Goal: Register for event/course

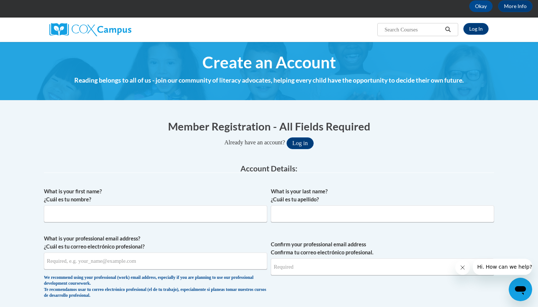
scroll to position [38, 0]
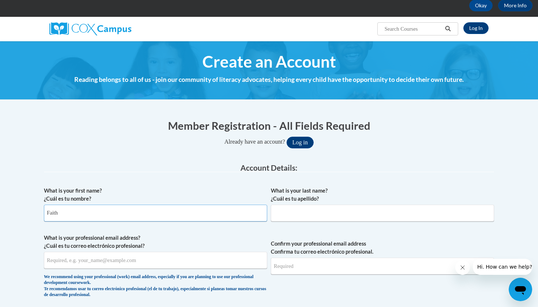
type input "Faith"
click at [319, 200] on label "What is your last name? ¿Cuál es tu apellido?" at bounding box center [382, 195] width 223 height 16
click at [319, 205] on input "What is your last name? ¿Cuál es tu apellido?" at bounding box center [382, 213] width 223 height 17
click at [305, 211] on input "What is your last name? ¿Cuál es tu apellido?" at bounding box center [382, 213] width 223 height 17
type input "Sena"
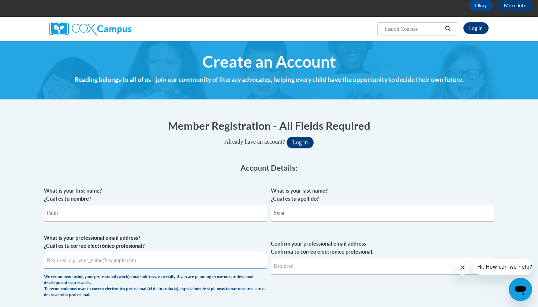
type input "faith_sena@taylor.edu"
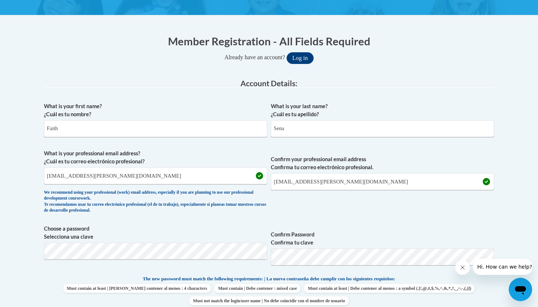
scroll to position [142, 0]
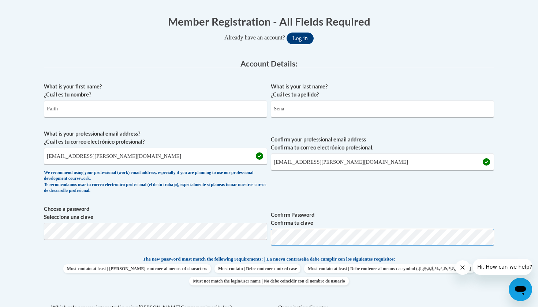
click at [253, 234] on span "Choose a password Selecciona una clave Confirm Password Confirma tu clave" at bounding box center [269, 228] width 450 height 46
click at [380, 183] on span "Confirm your professional email address Confirma tu correo electrónico profesio…" at bounding box center [382, 164] width 223 height 68
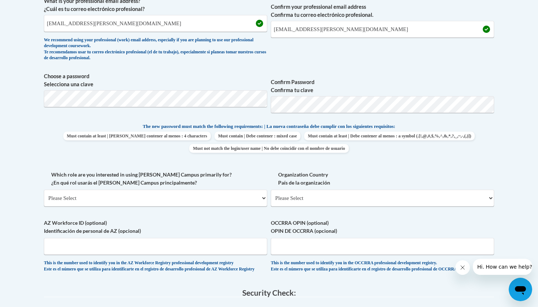
scroll to position [277, 0]
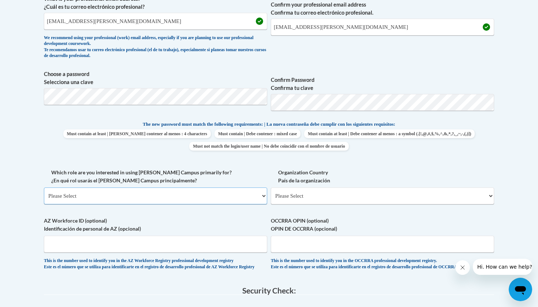
select select "5a18ea06-2b54-4451-96f2-d152daf9eac5"
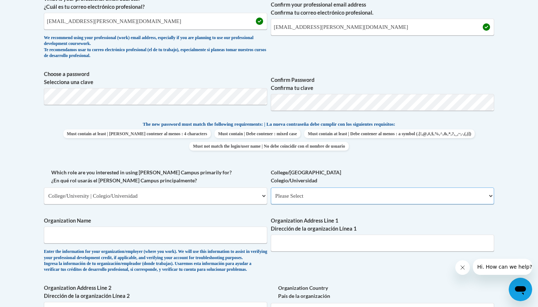
select select "99b32b07-cffc-426c-8bf6-0cd77760d84b"
click at [145, 238] on span "Organization Name Enter the information for your organization/employer (where y…" at bounding box center [155, 245] width 223 height 56
type input "Taylor University"
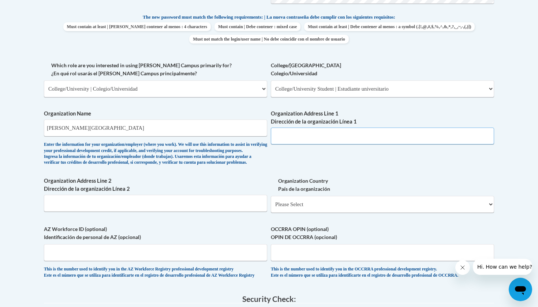
scroll to position [384, 0]
paste input "1846 S Main St, Upland, IN 46989"
type input "1846 S Main St, Upland, IN 46989"
select select "ad49bcad-a171-4b2e-b99c-48b446064914"
select select
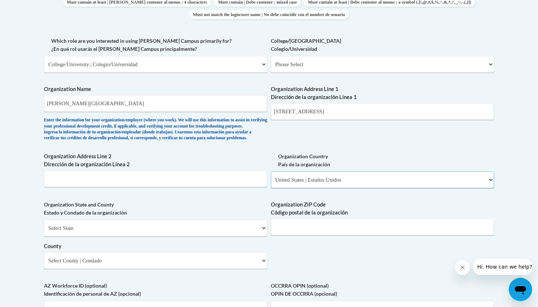
scroll to position [409, 0]
select select "Indiana"
type input "46989"
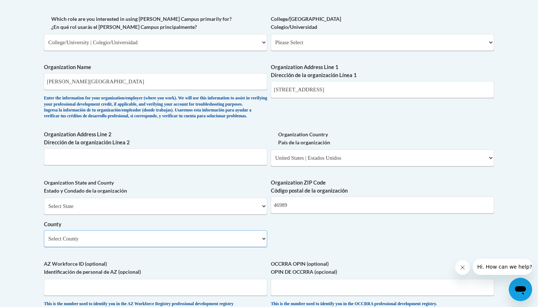
scroll to position [441, 0]
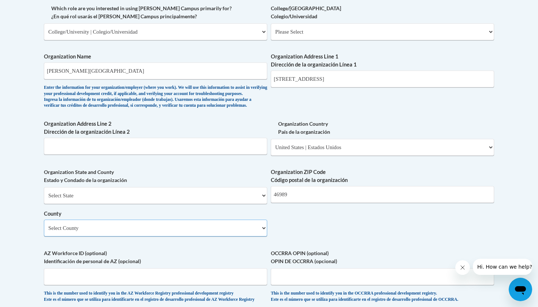
select select "Grant"
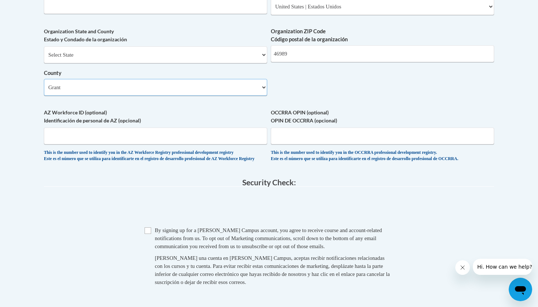
scroll to position [587, 0]
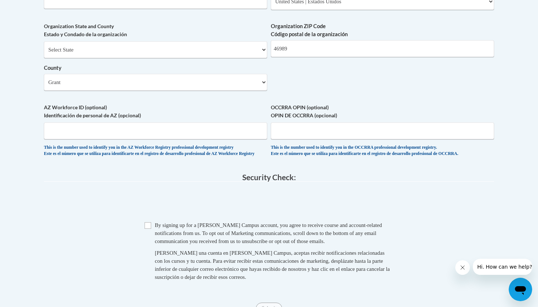
click at [149, 227] on input "Checkbox" at bounding box center [147, 225] width 7 height 7
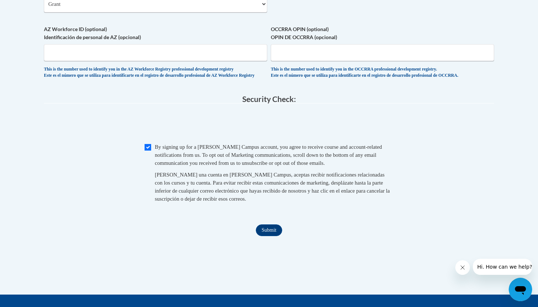
scroll to position [677, 0]
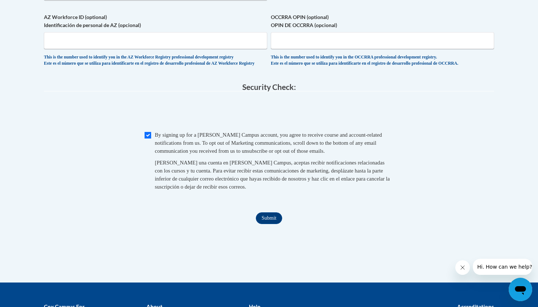
click at [147, 135] on input "Checkbox" at bounding box center [147, 135] width 7 height 7
checkbox input "false"
click at [267, 217] on input "Submit" at bounding box center [269, 218] width 26 height 12
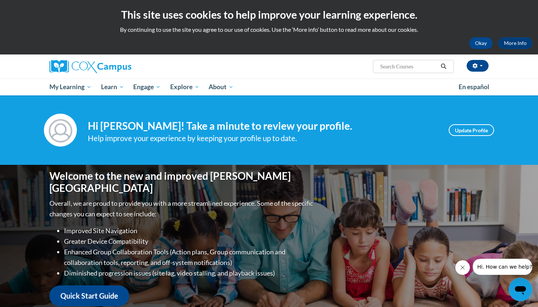
click at [389, 65] on input "Search..." at bounding box center [408, 66] width 59 height 9
type input "supporting middle school and high school"
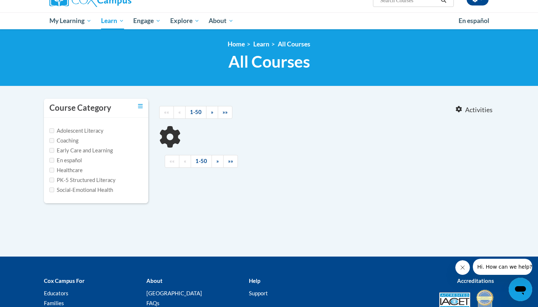
scroll to position [68, 0]
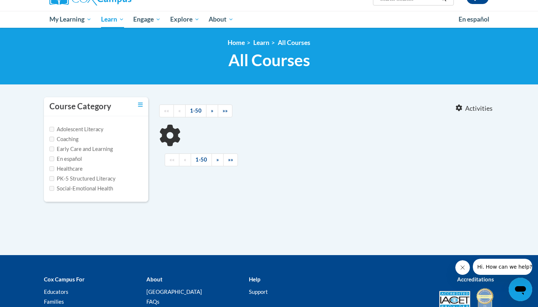
type input "supporting middle school and high school"
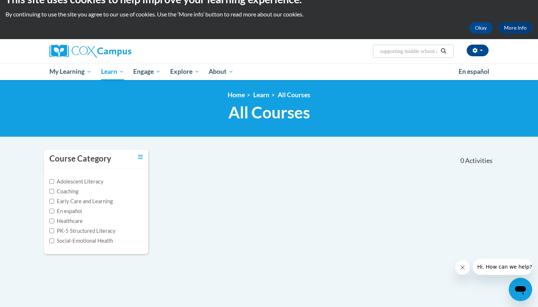
scroll to position [1, 0]
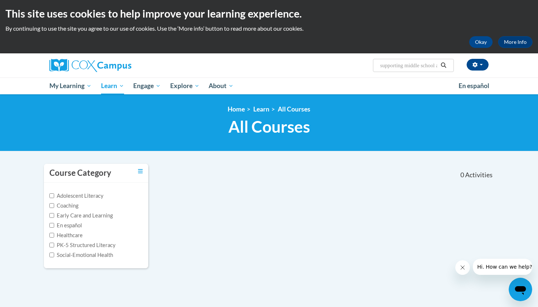
click at [400, 66] on input "supporting middle school and high school" at bounding box center [408, 65] width 59 height 9
drag, startPoint x: 380, startPoint y: 66, endPoint x: 487, endPoint y: 66, distance: 107.2
click at [487, 66] on div "Faith Sena (Eastern Daylight Time GMT-0400 ) My Profile Inbox My Transcripts Lo…" at bounding box center [344, 62] width 300 height 19
paste input "Supporting Middle and High School Students with Reading Comprehension"
type input "Supporting Middle and High School Students with Reading Comprehension"
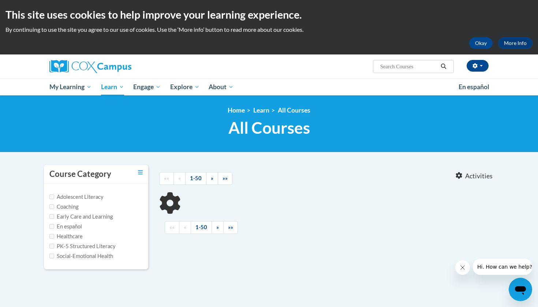
type input "Supporting Middle and High School Students with Reading Comprehension"
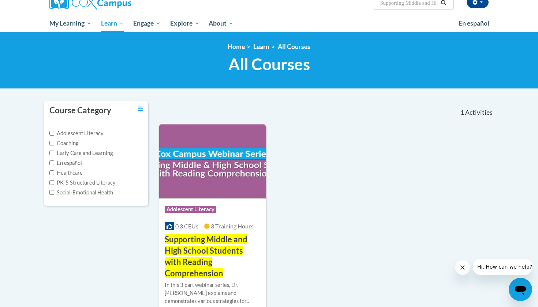
scroll to position [65, 0]
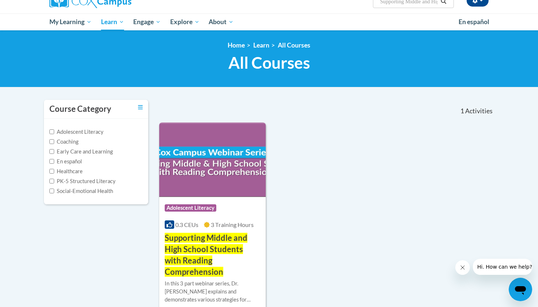
click at [225, 169] on img at bounding box center [212, 160] width 106 height 75
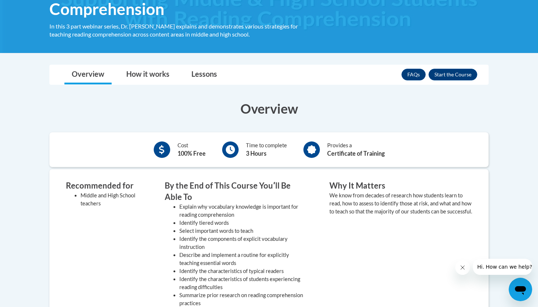
scroll to position [171, 0]
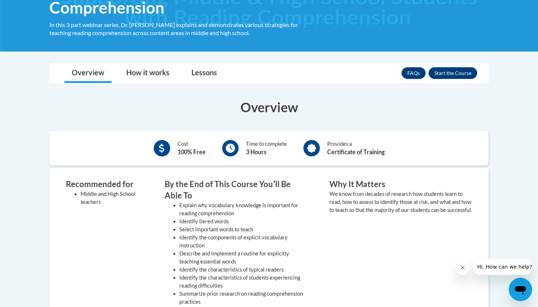
click at [448, 74] on button "Enroll" at bounding box center [452, 73] width 49 height 12
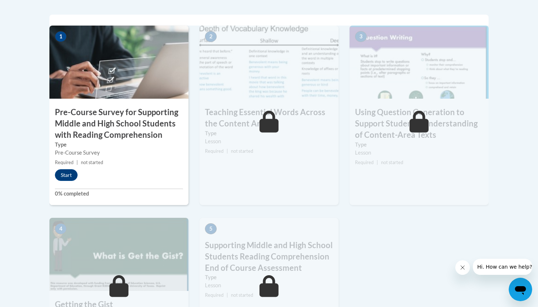
scroll to position [242, 0]
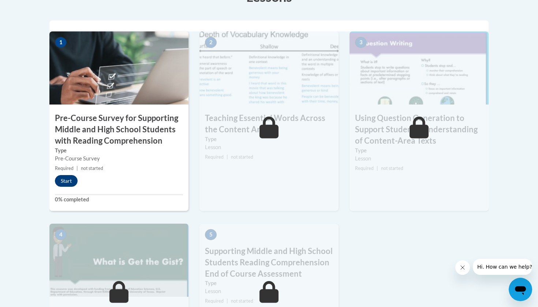
click at [74, 179] on button "Start" at bounding box center [66, 181] width 23 height 12
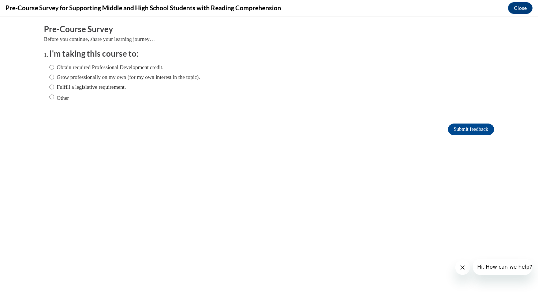
scroll to position [0, 0]
click at [105, 67] on label "Obtain required Professional Development credit." at bounding box center [106, 67] width 114 height 8
click at [54, 67] on input "Obtain required Professional Development credit." at bounding box center [51, 67] width 5 height 8
radio input "true"
click at [466, 127] on input "Submit feedback" at bounding box center [471, 130] width 46 height 12
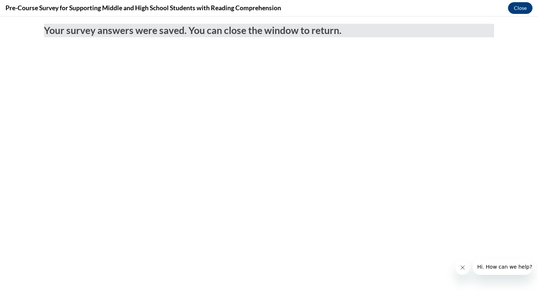
click at [525, 8] on button "Close" at bounding box center [520, 8] width 25 height 12
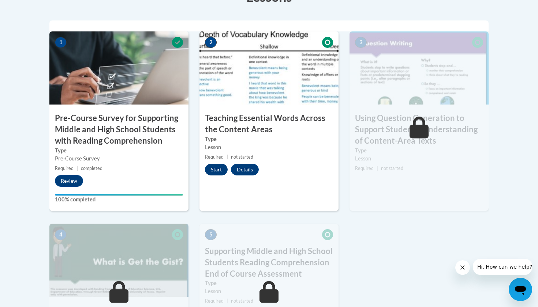
click at [216, 167] on button "Start" at bounding box center [216, 170] width 23 height 12
